Goal: Task Accomplishment & Management: Manage account settings

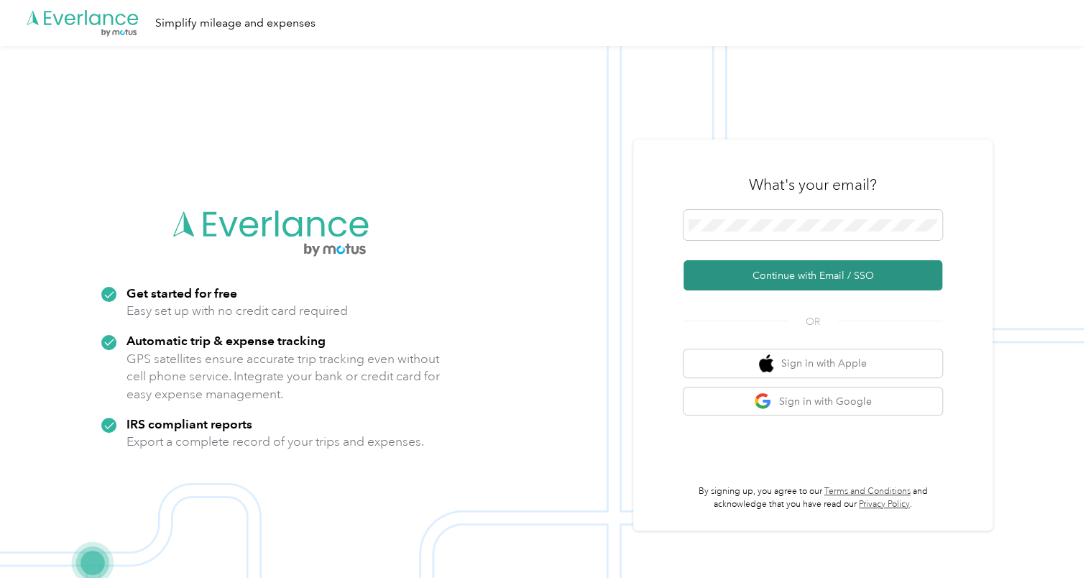
click at [872, 271] on button "Continue with Email / SSO" at bounding box center [812, 275] width 259 height 30
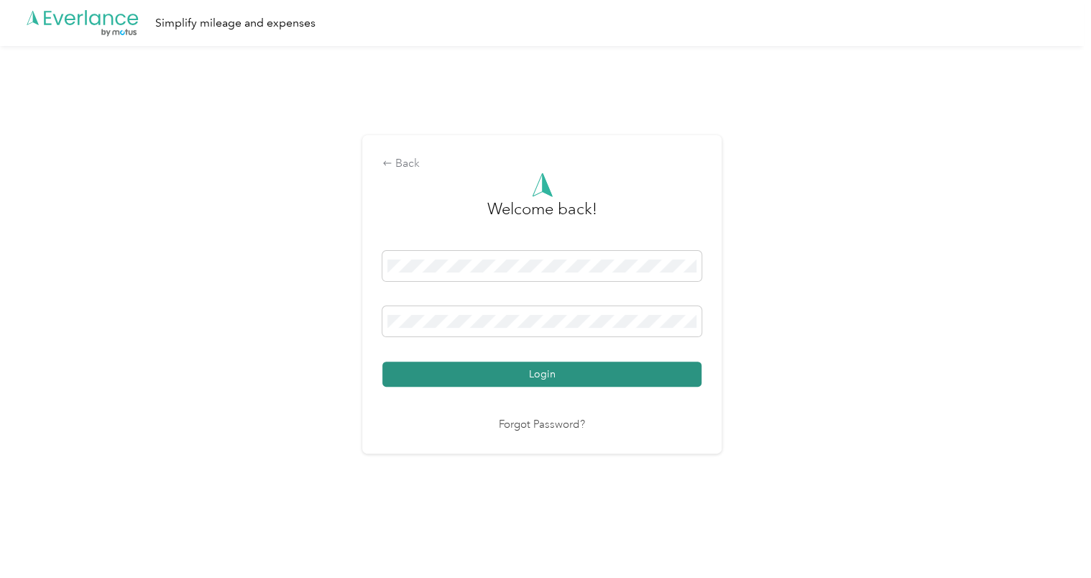
click at [615, 371] on button "Login" at bounding box center [541, 374] width 319 height 25
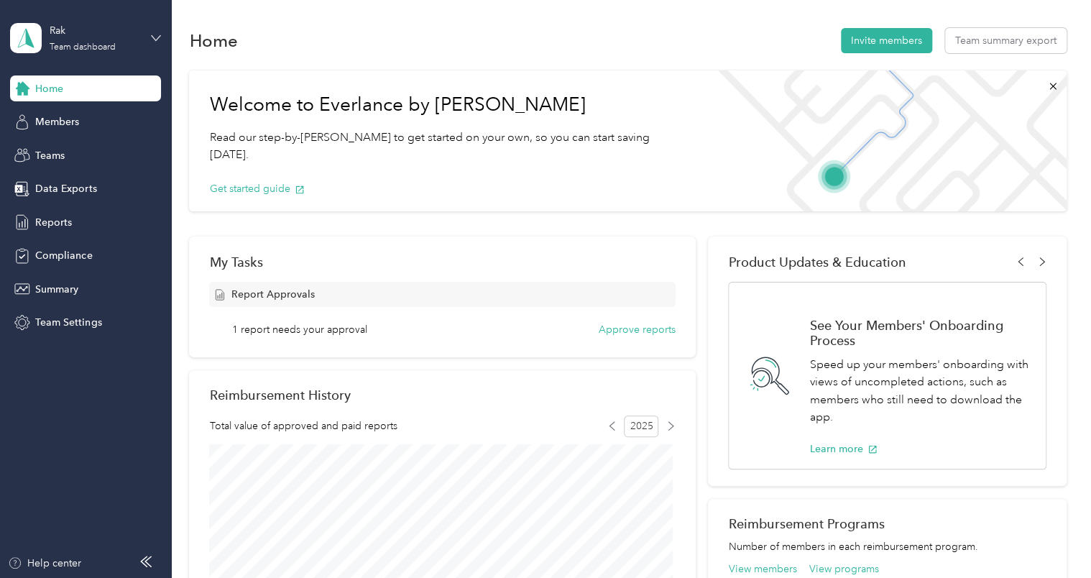
click at [157, 34] on icon at bounding box center [156, 38] width 10 height 10
click at [94, 118] on div "Team dashboard" at bounding box center [62, 117] width 79 height 15
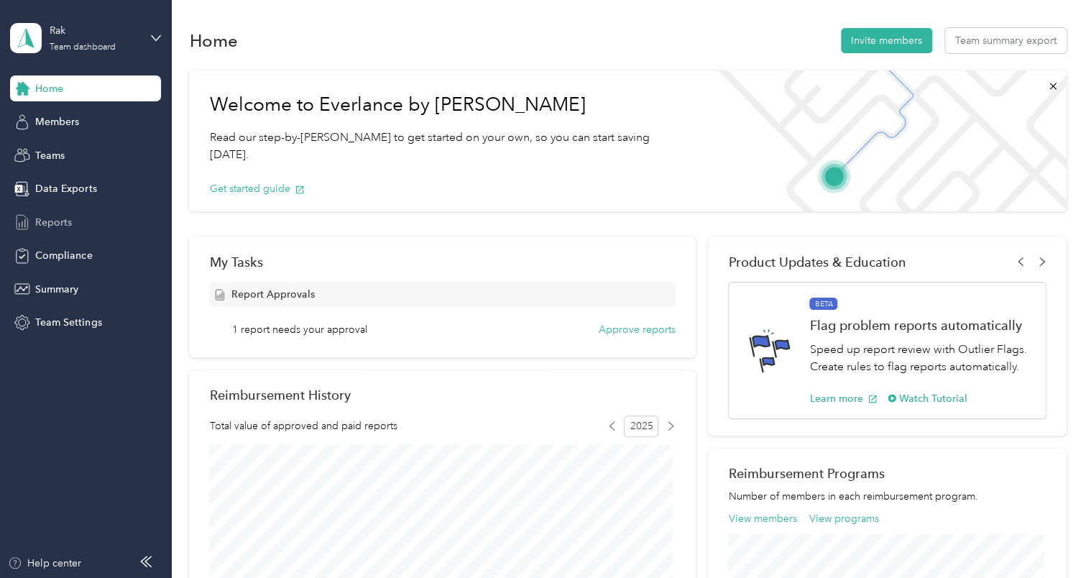
click at [42, 216] on span "Reports" at bounding box center [53, 222] width 37 height 15
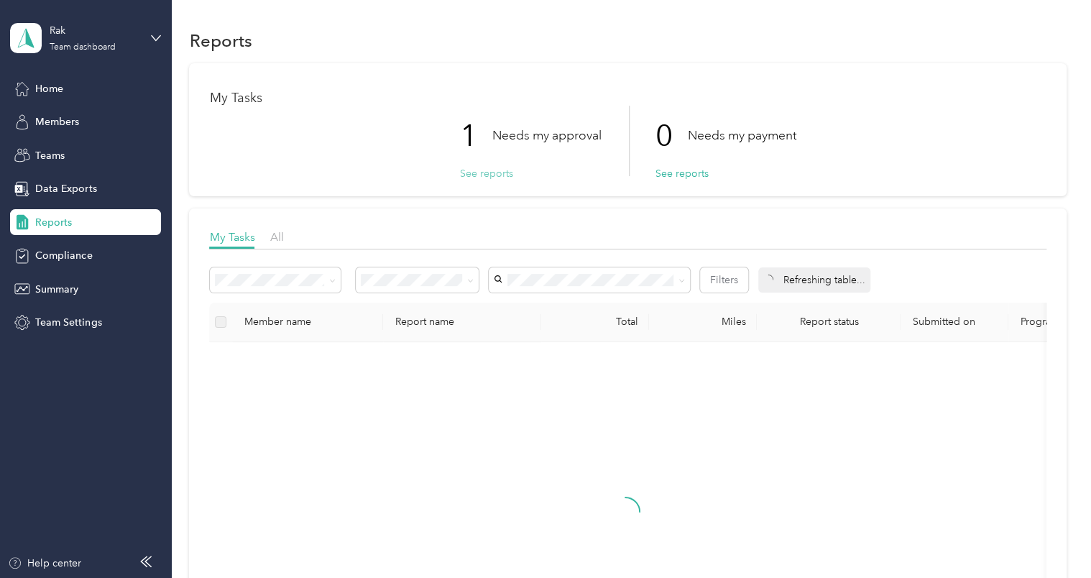
click at [494, 174] on button "See reports" at bounding box center [485, 173] width 53 height 15
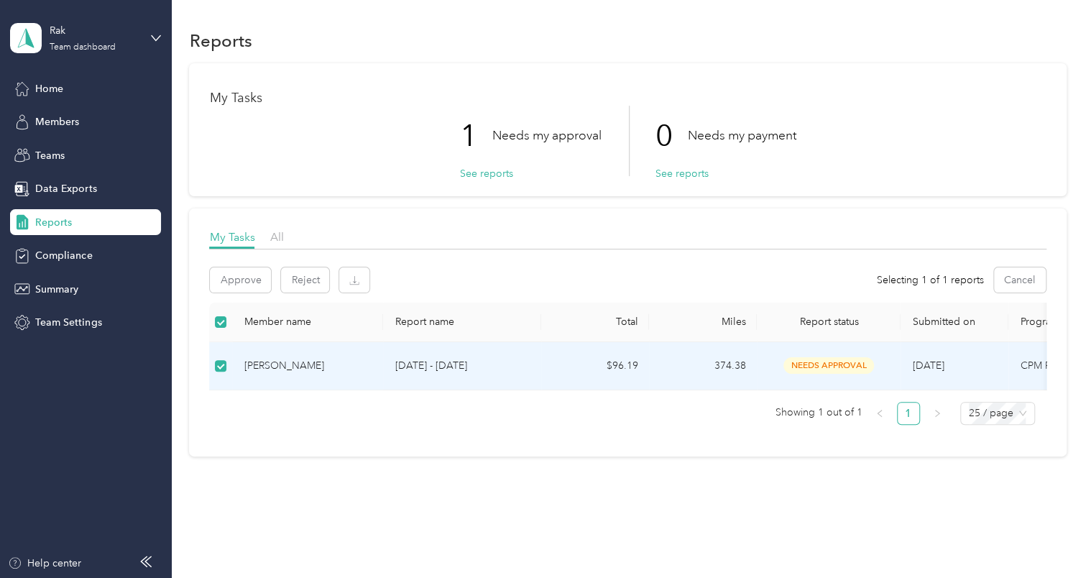
click at [285, 365] on div "[PERSON_NAME]" at bounding box center [308, 366] width 128 height 16
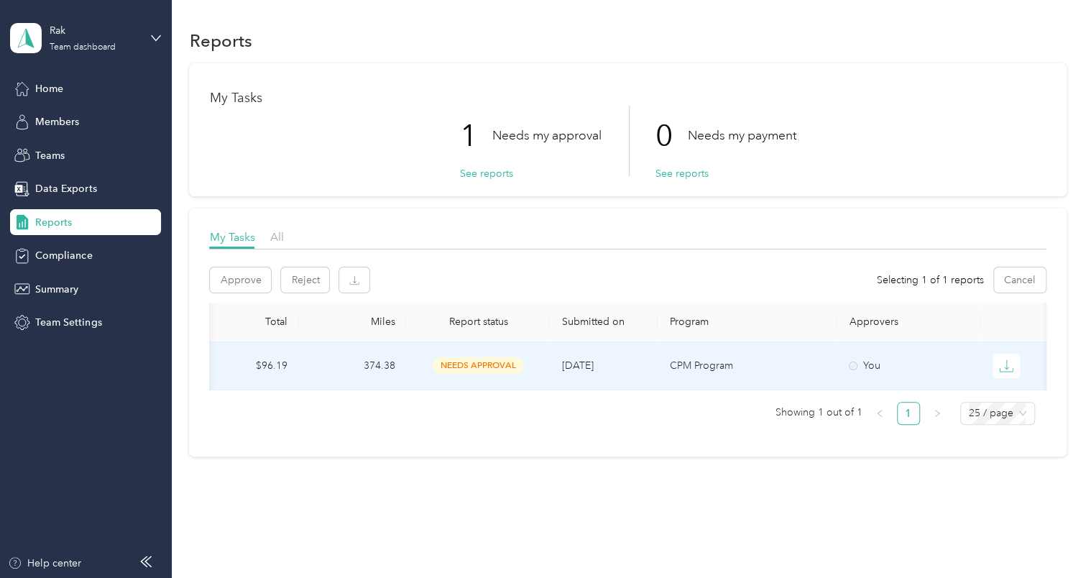
scroll to position [0, 362]
click at [995, 364] on icon "button" at bounding box center [999, 366] width 14 height 14
click at [632, 425] on ul "Showing 1 out of 1 1 25 / page" at bounding box center [621, 413] width 825 height 23
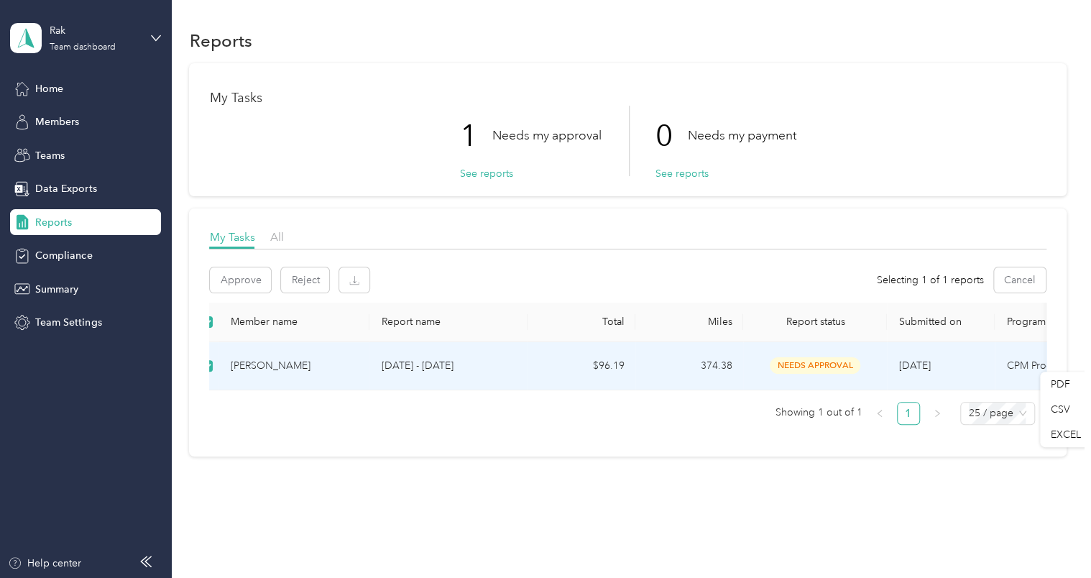
scroll to position [0, 0]
click at [247, 279] on button "Approve" at bounding box center [240, 279] width 61 height 25
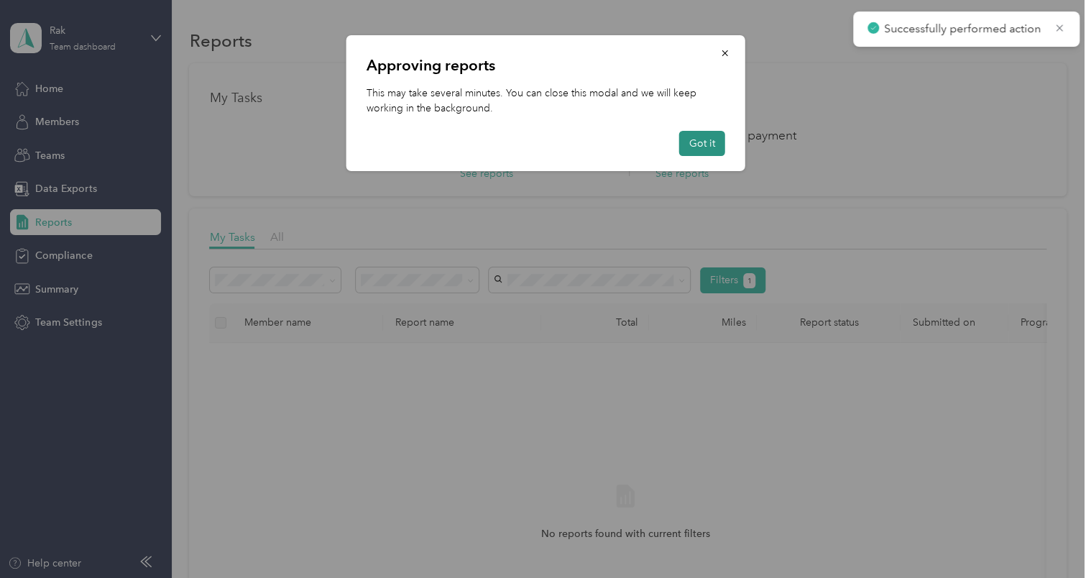
click at [691, 139] on button "Got it" at bounding box center [702, 143] width 46 height 25
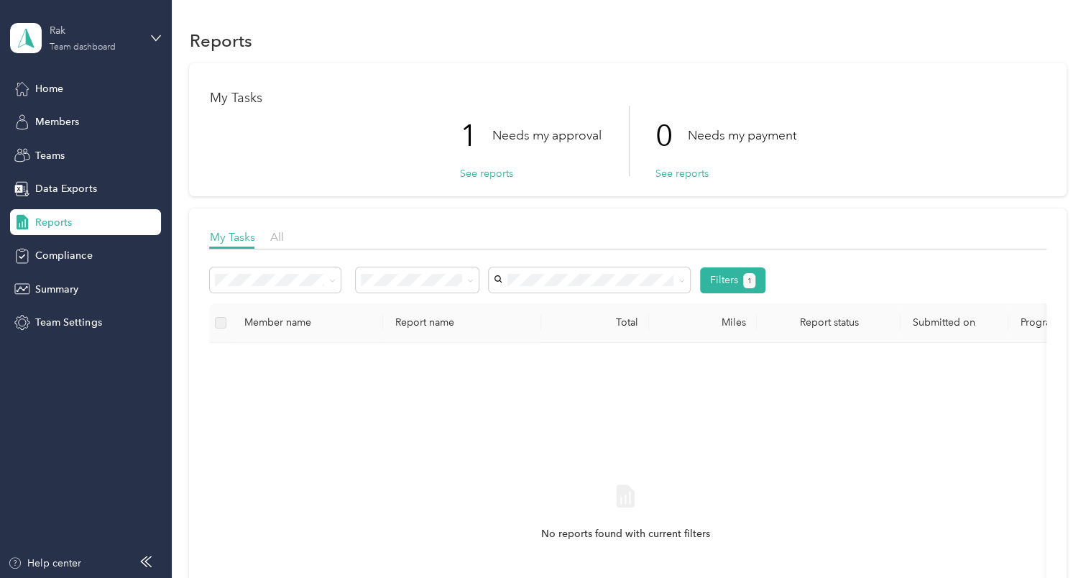
click at [63, 31] on div "Rak" at bounding box center [95, 30] width 90 height 15
click at [132, 118] on div "Team dashboard" at bounding box center [203, 118] width 364 height 25
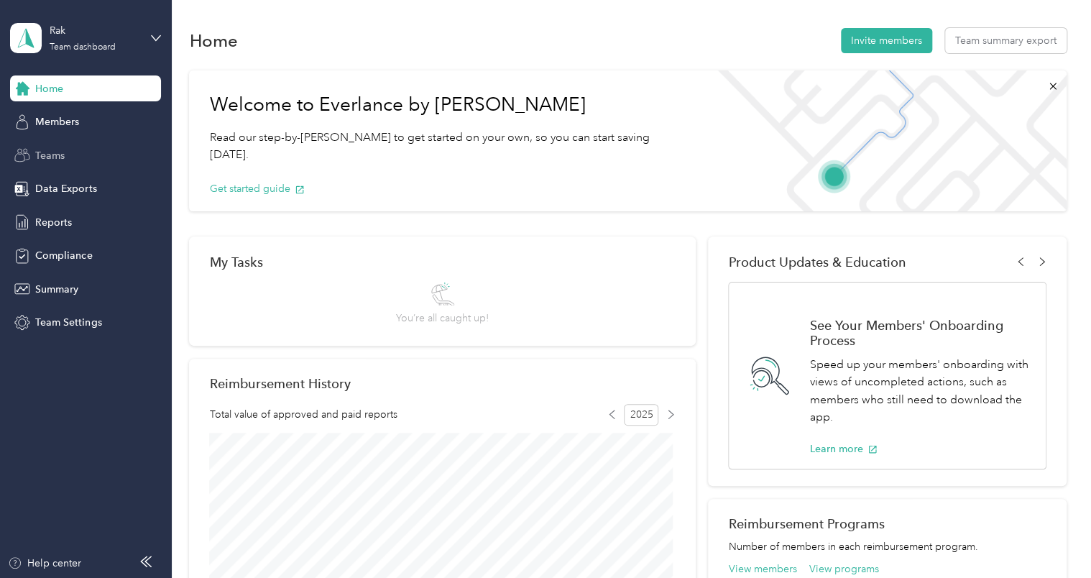
click at [60, 158] on span "Teams" at bounding box center [49, 155] width 29 height 15
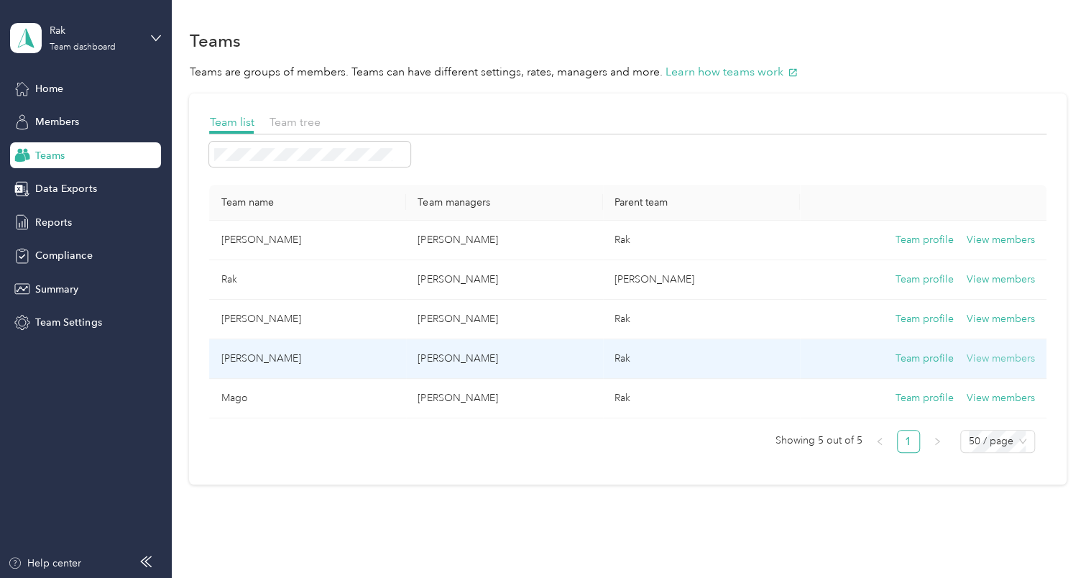
click at [1007, 360] on button "View members" at bounding box center [1001, 359] width 68 height 16
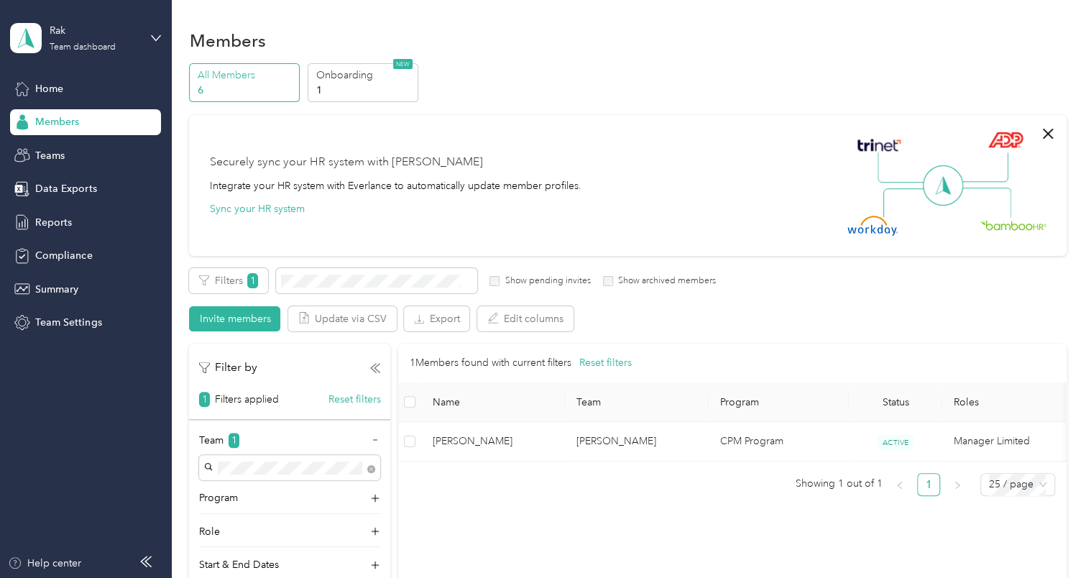
scroll to position [72, 0]
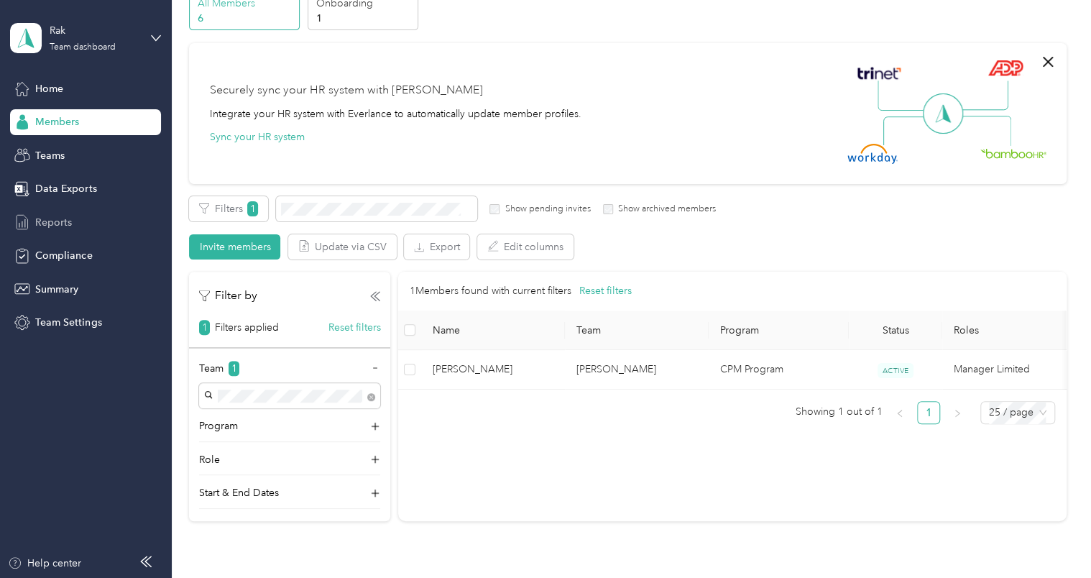
click at [68, 223] on span "Reports" at bounding box center [53, 222] width 37 height 15
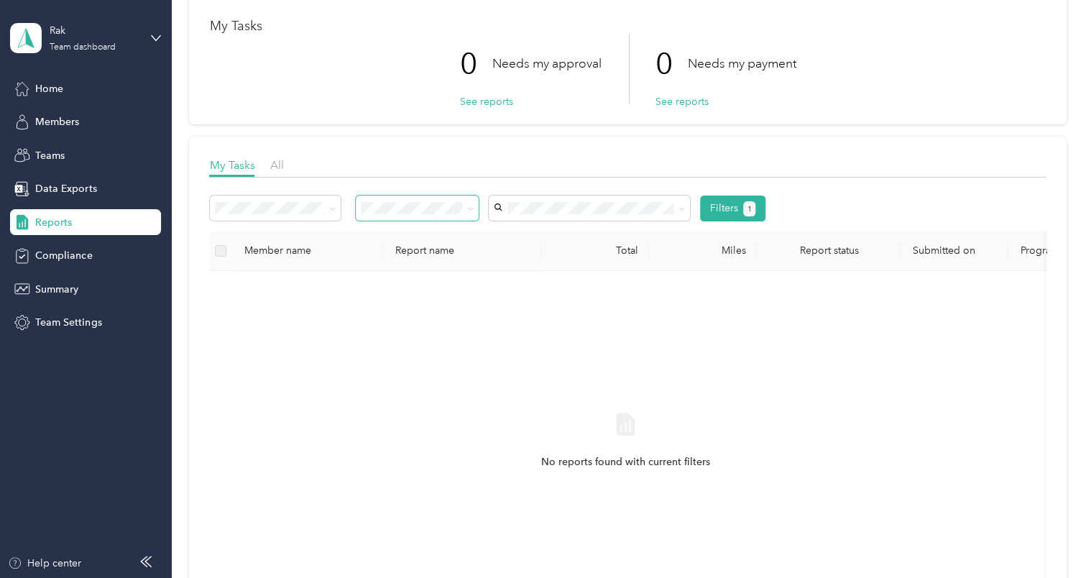
click at [469, 206] on icon at bounding box center [470, 209] width 6 height 6
click at [416, 330] on li "Approved by me" at bounding box center [417, 324] width 123 height 25
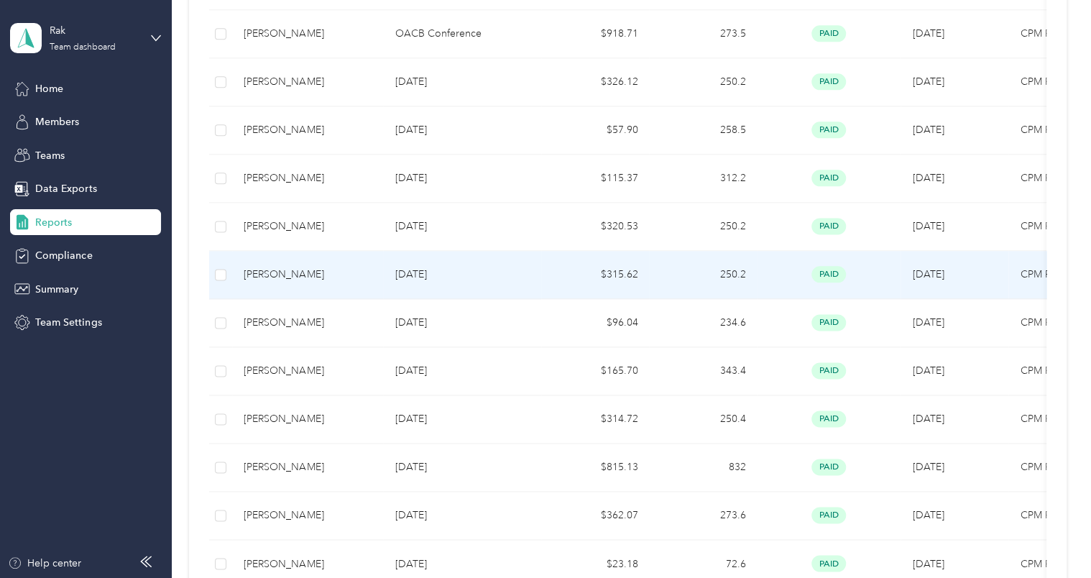
scroll to position [1078, 0]
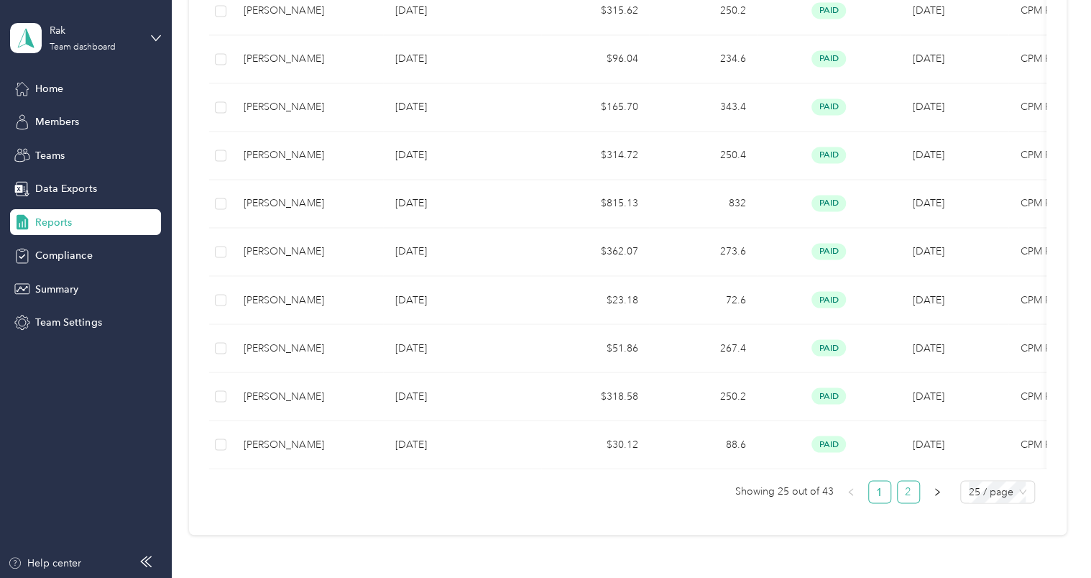
click at [906, 500] on link "2" at bounding box center [909, 492] width 22 height 22
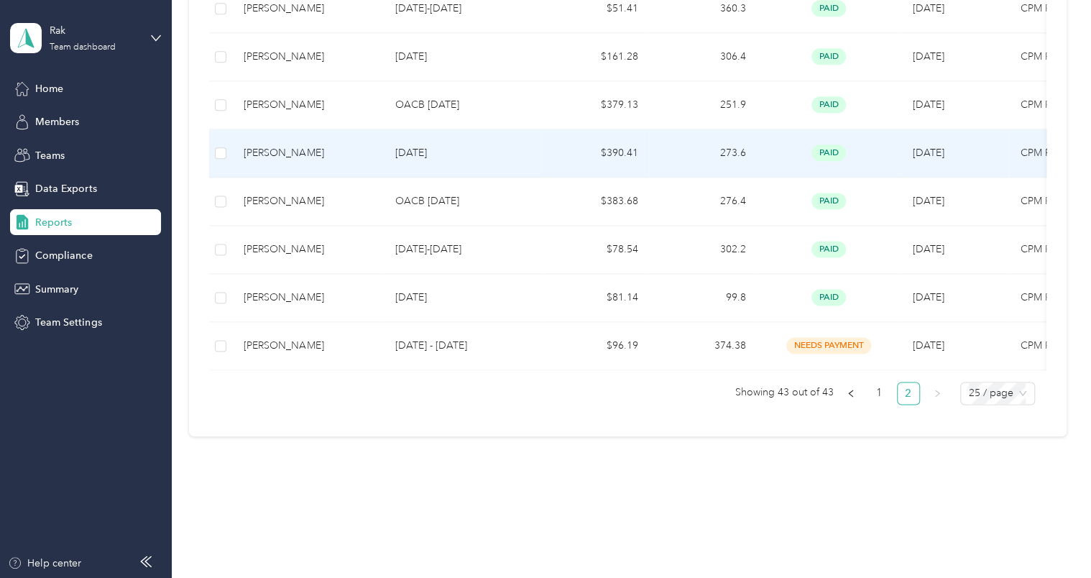
scroll to position [854, 0]
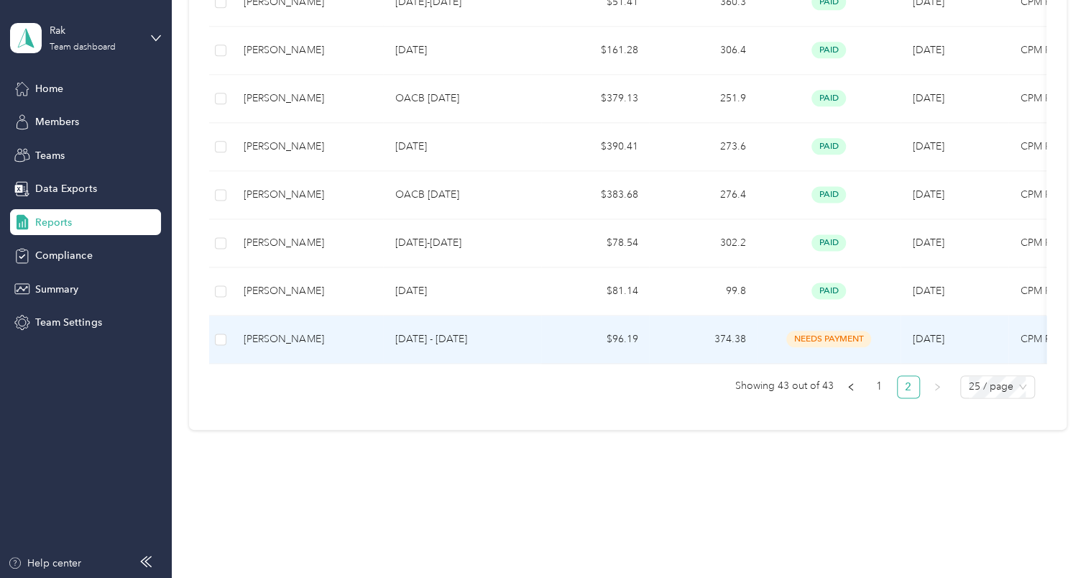
click at [477, 333] on p "[DATE] - [DATE]" at bounding box center [462, 339] width 135 height 16
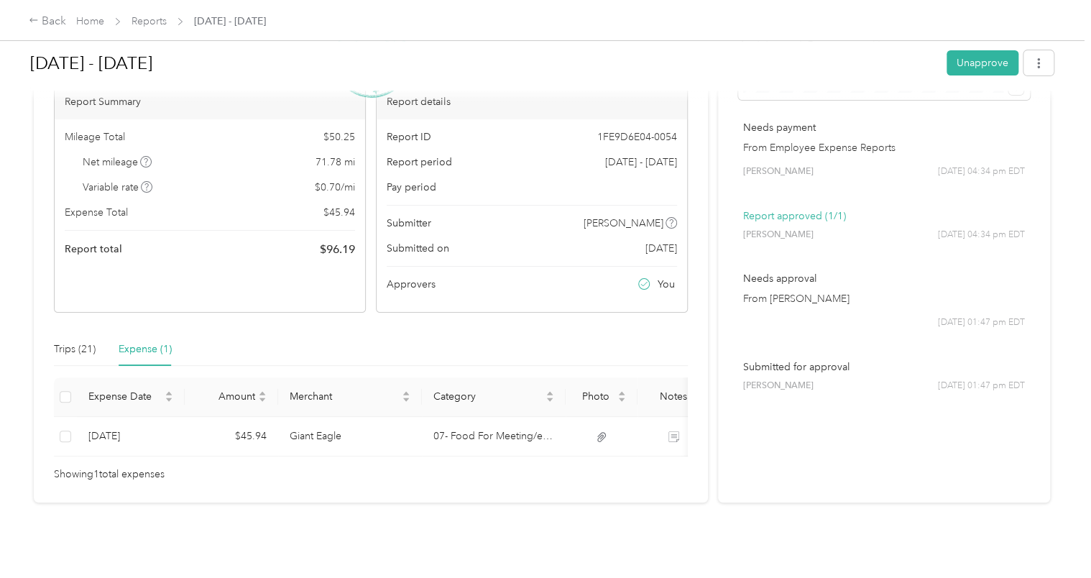
scroll to position [114, 0]
click at [59, 341] on div "Trips (21)" at bounding box center [75, 349] width 42 height 16
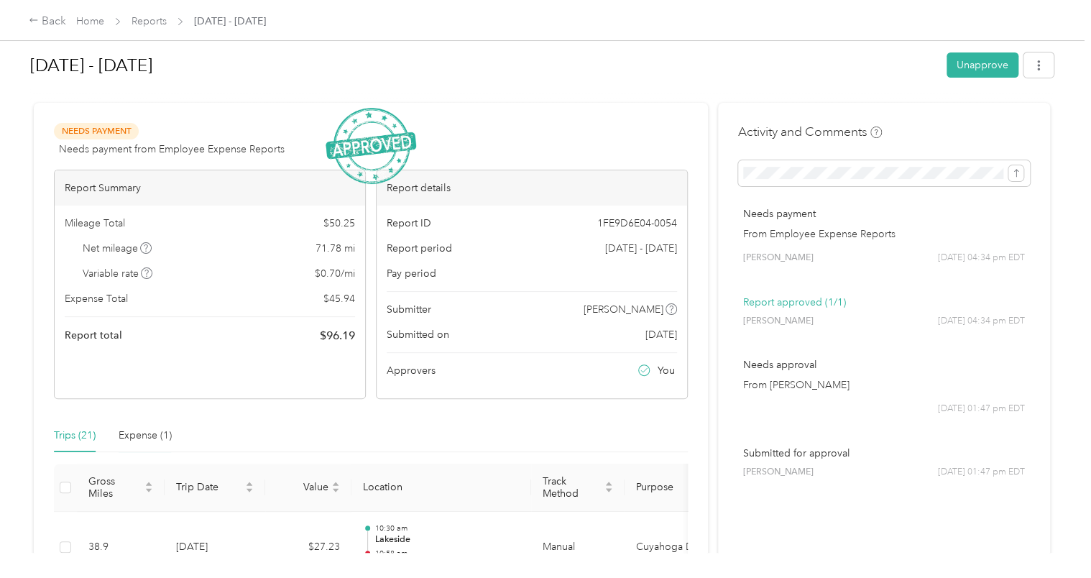
scroll to position [0, 0]
